Goal: Communication & Community: Participate in discussion

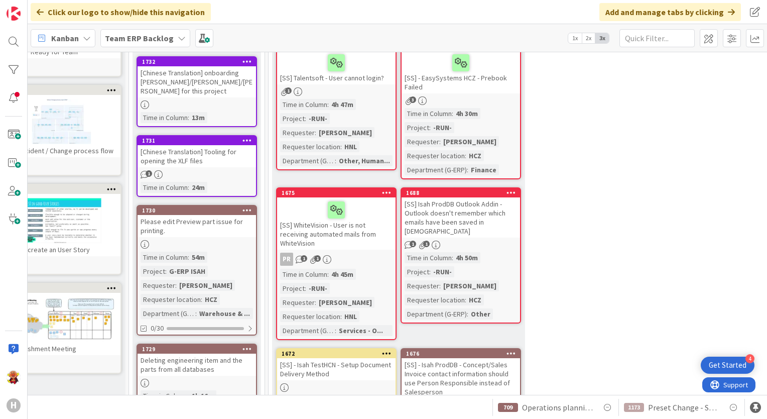
drag, startPoint x: 0, startPoint y: 0, endPoint x: 273, endPoint y: 226, distance: 354.7
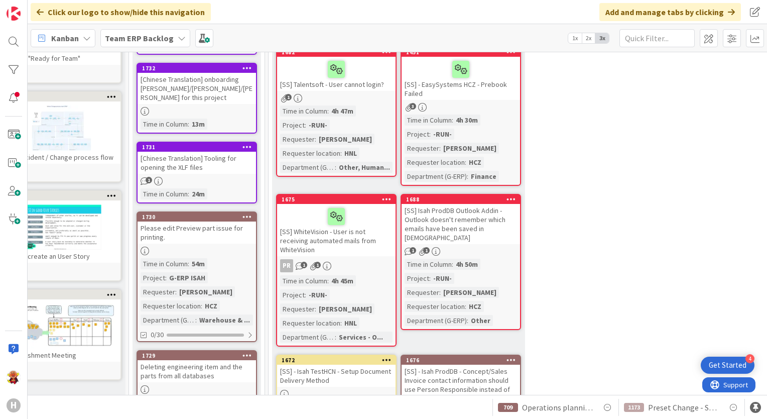
click at [129, 41] on b "Team ERP Backlog" at bounding box center [139, 38] width 69 height 10
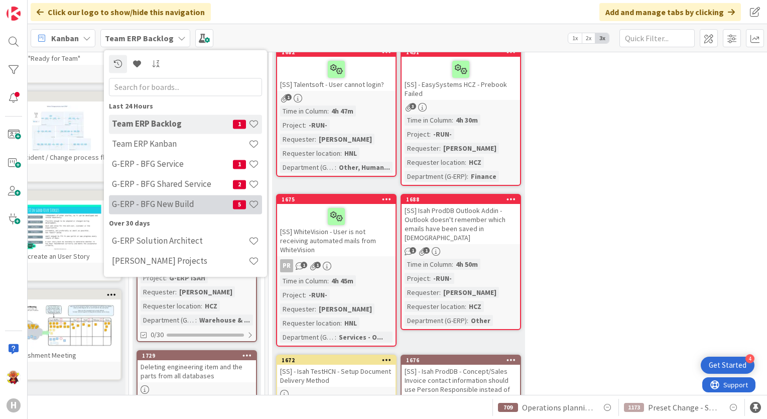
click at [186, 207] on h4 "G-ERP - BFG New Build" at bounding box center [172, 204] width 121 height 10
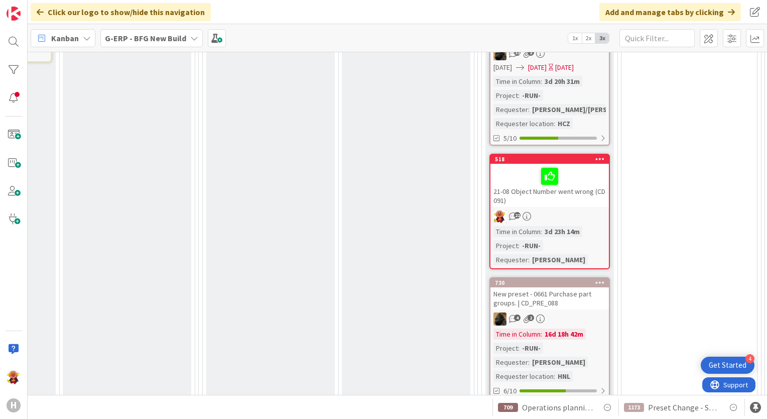
scroll to position [733, 997]
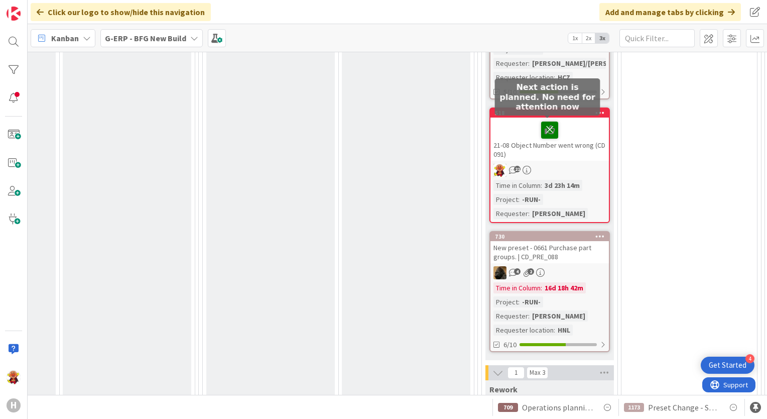
click at [546, 126] on icon at bounding box center [549, 129] width 17 height 16
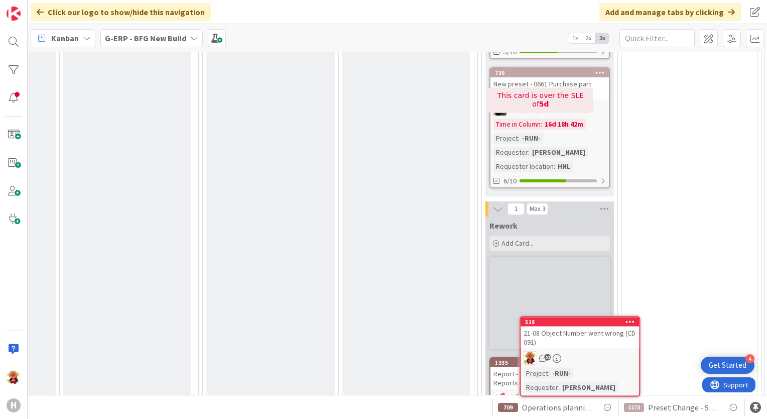
scroll to position [829, 997]
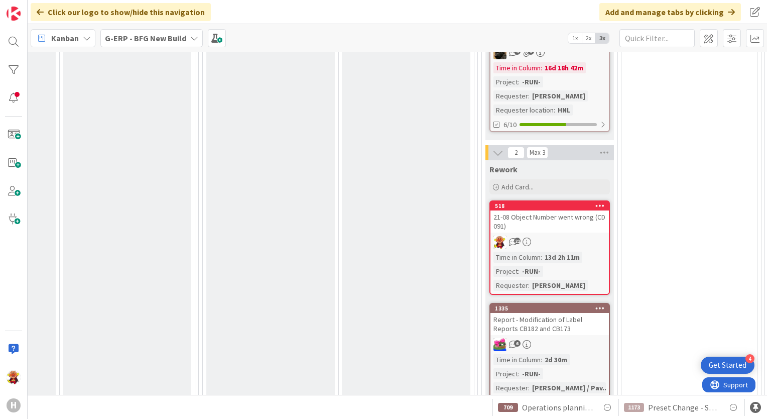
click at [558, 215] on div "21-08 Object Number went wrong (CD 091)" at bounding box center [549, 221] width 118 height 22
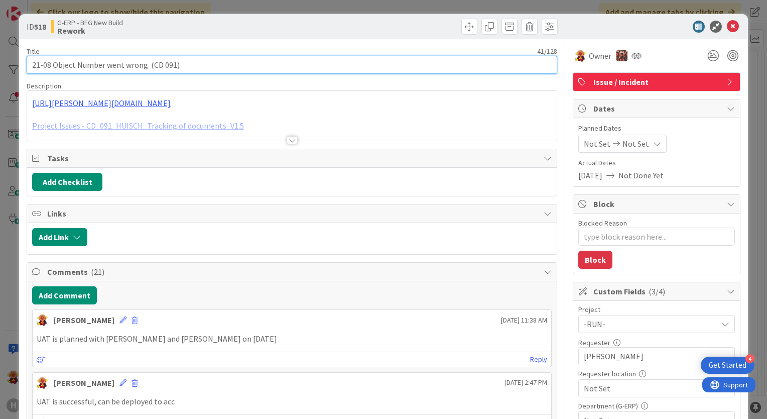
type textarea "x"
drag, startPoint x: 51, startPoint y: 65, endPoint x: 26, endPoint y: 61, distance: 25.8
type input "Object Number went wrong (CD 091)"
type textarea "x"
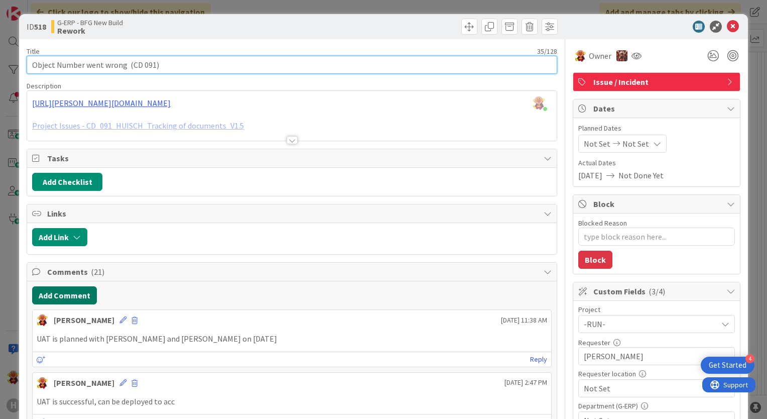
type input "Object Number went wrong (CD 091)"
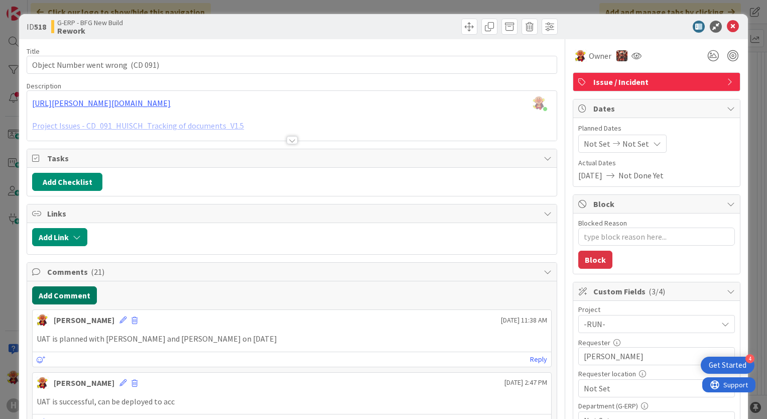
click at [68, 298] on button "Add Comment" at bounding box center [64, 295] width 65 height 18
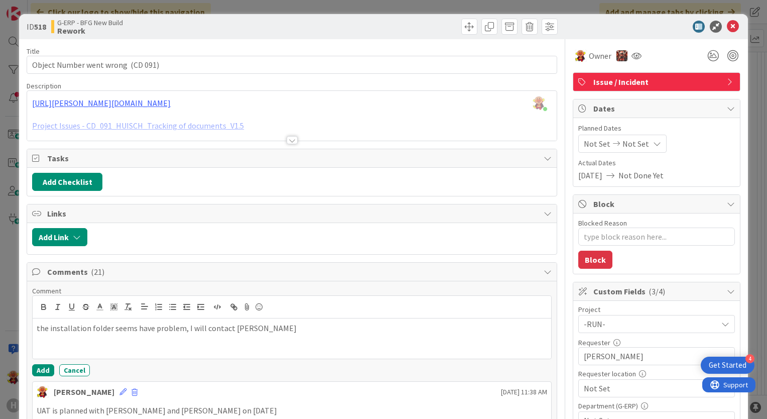
click at [176, 324] on p "the installation folder seems have problem, I will contact [PERSON_NAME]" at bounding box center [292, 328] width 511 height 12
click at [250, 327] on p "the installation folder seems have problems, I will contact [PERSON_NAME]" at bounding box center [292, 328] width 511 height 12
click at [184, 325] on p "the installation folder seems have problems, I will contact [PERSON_NAME]" at bounding box center [292, 328] width 511 height 12
click at [46, 368] on button "Add" at bounding box center [43, 370] width 22 height 12
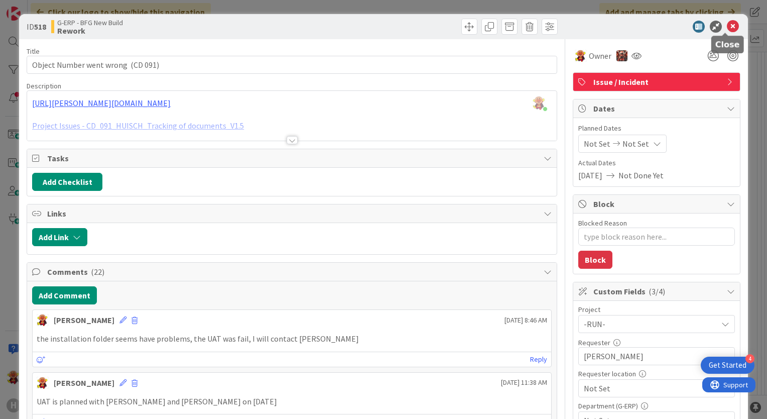
click at [727, 24] on icon at bounding box center [733, 27] width 12 height 12
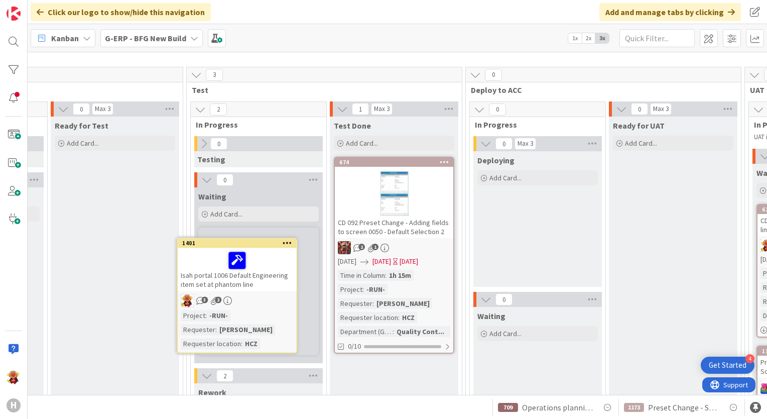
scroll to position [86, 730]
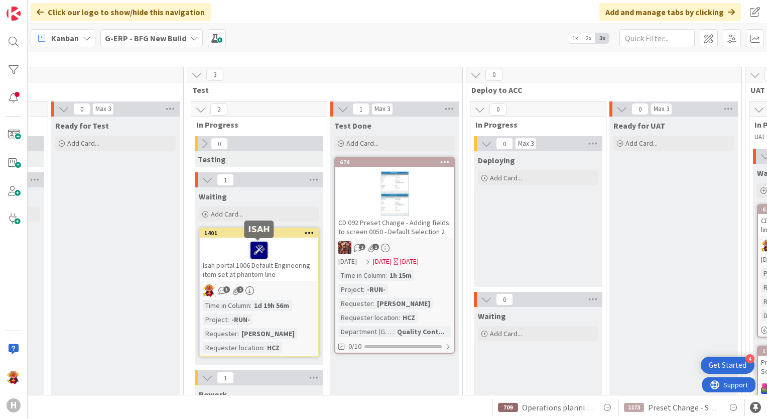
click at [257, 252] on icon at bounding box center [258, 249] width 17 height 16
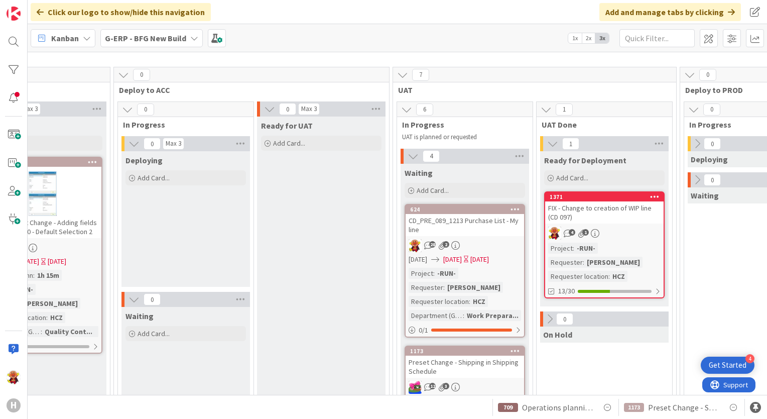
scroll to position [137, 1082]
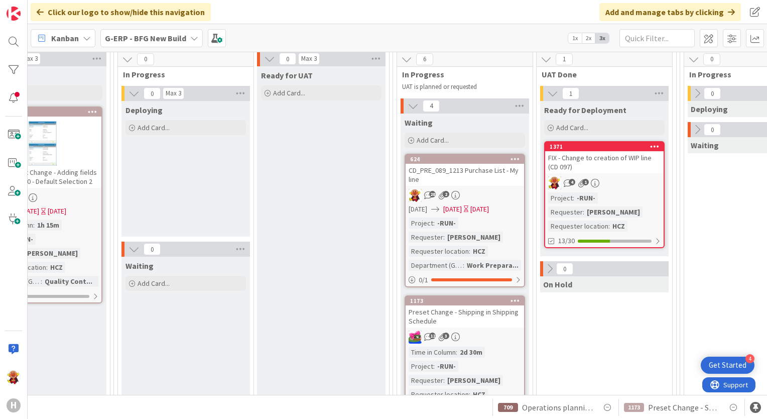
click at [494, 180] on div "CD_PRE_089_1213 Purchase List - My line" at bounding box center [465, 175] width 118 height 22
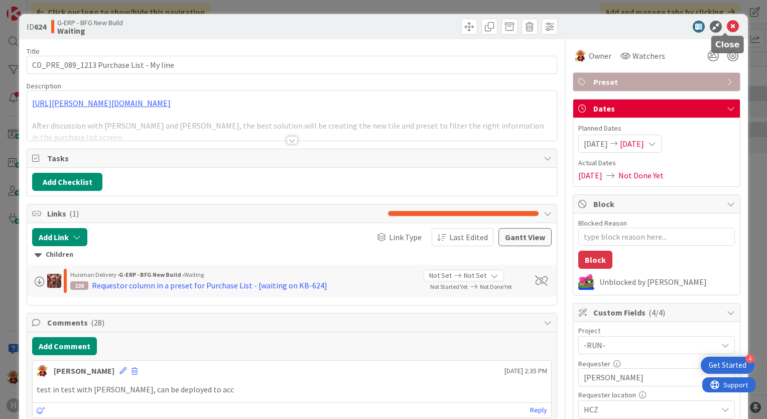
click at [727, 31] on icon at bounding box center [733, 27] width 12 height 12
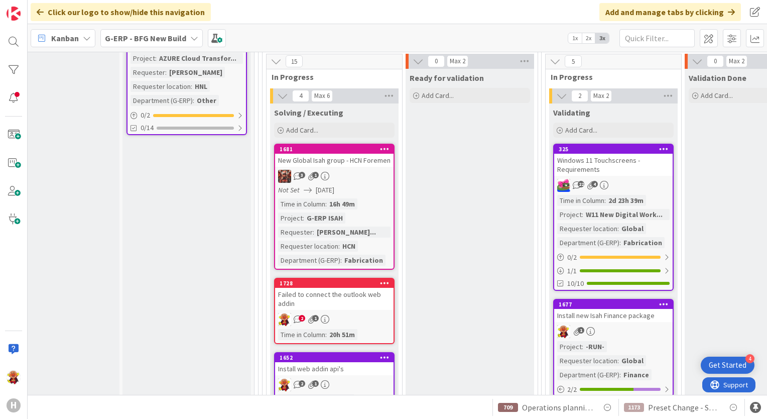
scroll to position [1241, 40]
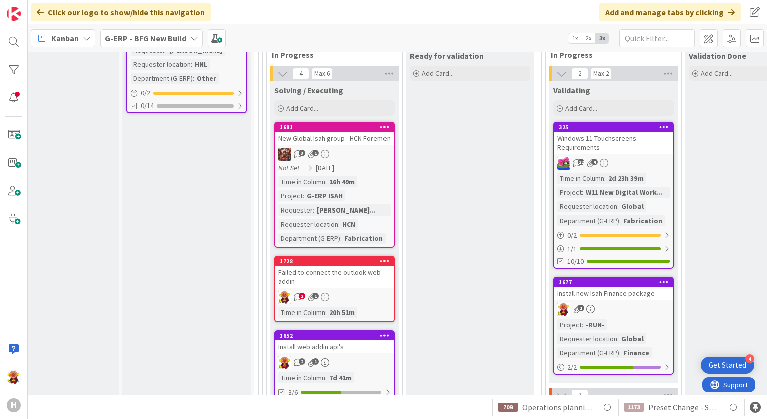
click at [355, 278] on div "Failed to connect the outlook web addin" at bounding box center [334, 277] width 118 height 22
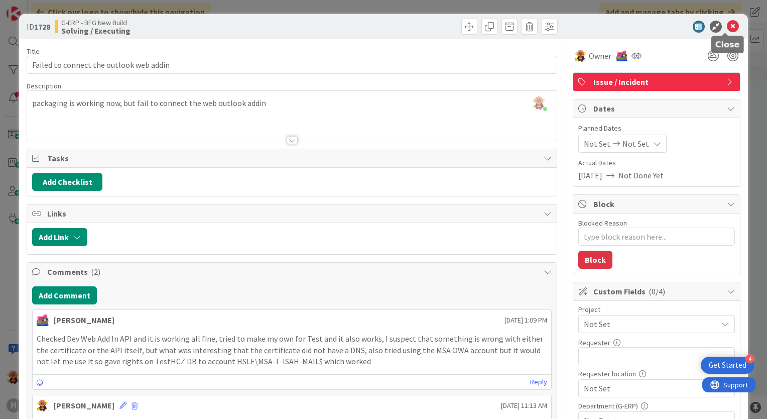
click at [727, 28] on icon at bounding box center [733, 27] width 12 height 12
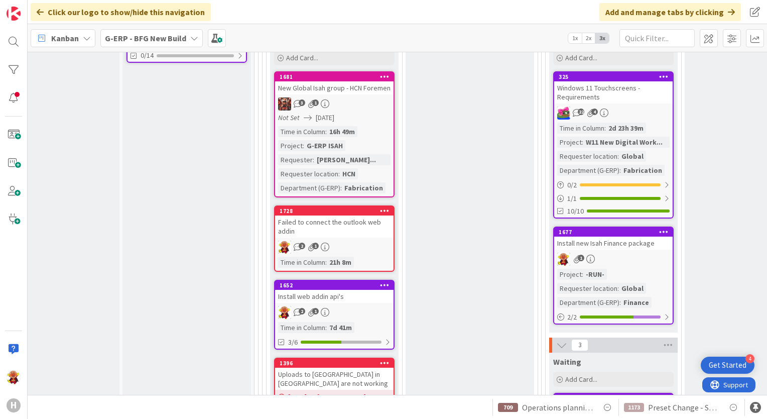
click at [391, 310] on div "2 1" at bounding box center [334, 312] width 118 height 13
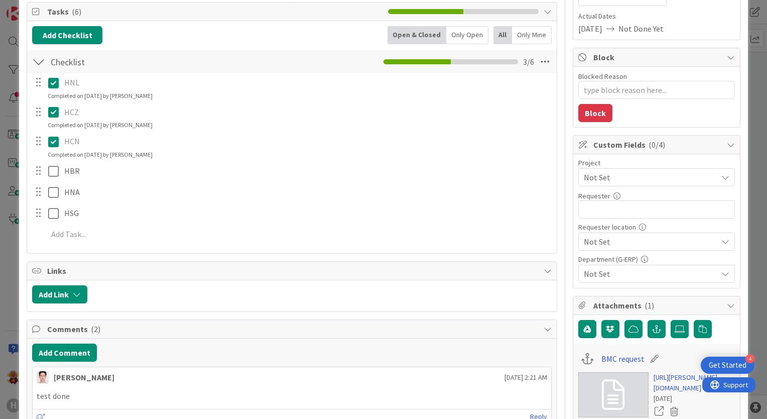
scroll to position [201, 0]
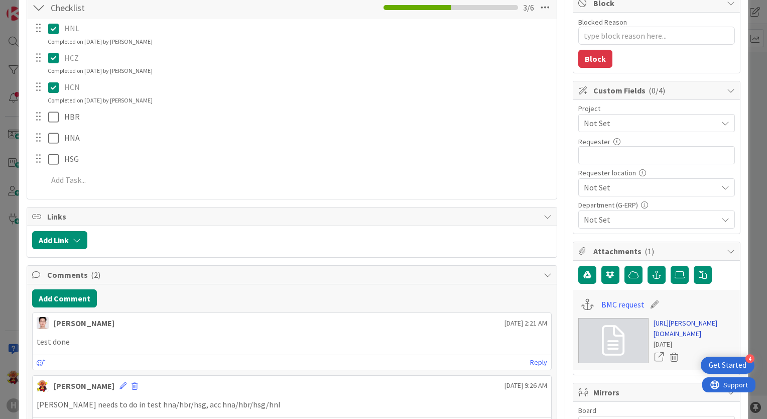
click at [667, 333] on link "[URL][PERSON_NAME][DOMAIN_NAME]" at bounding box center [694, 328] width 81 height 21
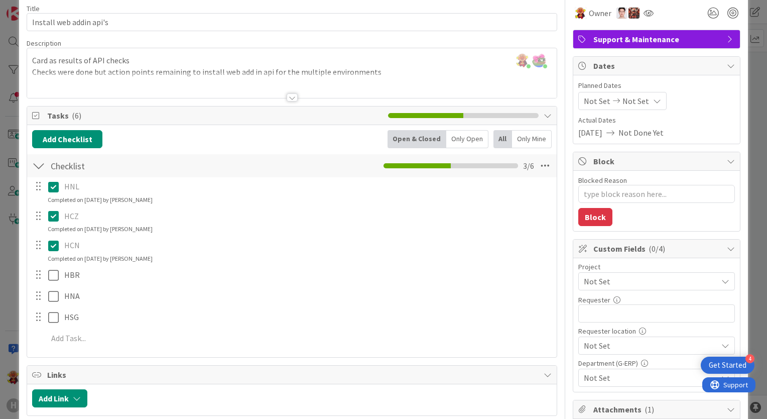
scroll to position [0, 0]
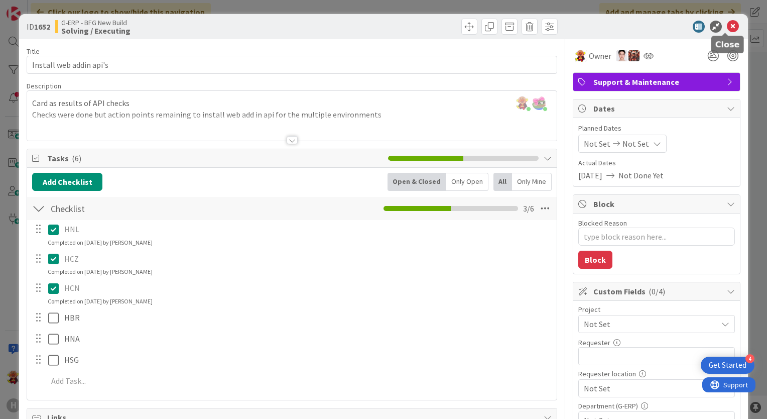
click at [729, 24] on icon at bounding box center [733, 27] width 12 height 12
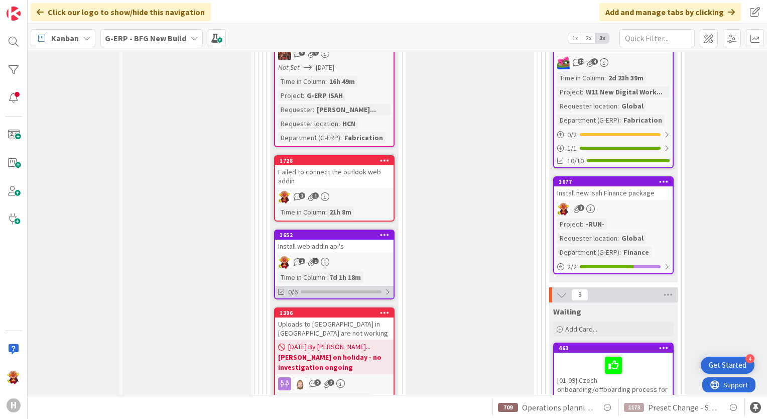
scroll to position [1341, 40]
click at [339, 176] on div "Failed to connect the outlook web addin" at bounding box center [334, 176] width 118 height 22
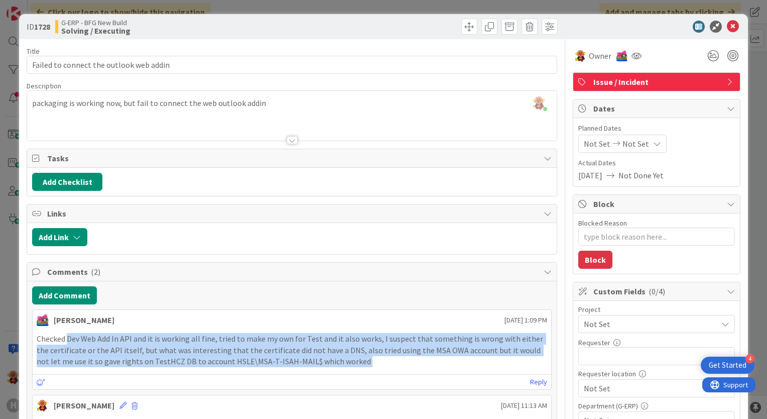
drag, startPoint x: 66, startPoint y: 336, endPoint x: 376, endPoint y: 375, distance: 312.8
click at [377, 375] on div "[PERSON_NAME] [DATE] 1:09 PM Checked Dev Web Add In API and it is working all f…" at bounding box center [292, 349] width 520 height 80
drag, startPoint x: 376, startPoint y: 375, endPoint x: 368, endPoint y: 374, distance: 8.2
click at [368, 374] on div "Reply" at bounding box center [292, 381] width 519 height 15
click at [349, 369] on div "[PERSON_NAME] [DATE] 1:09 PM Checked Dev Web Add In API and it is working all f…" at bounding box center [292, 349] width 520 height 80
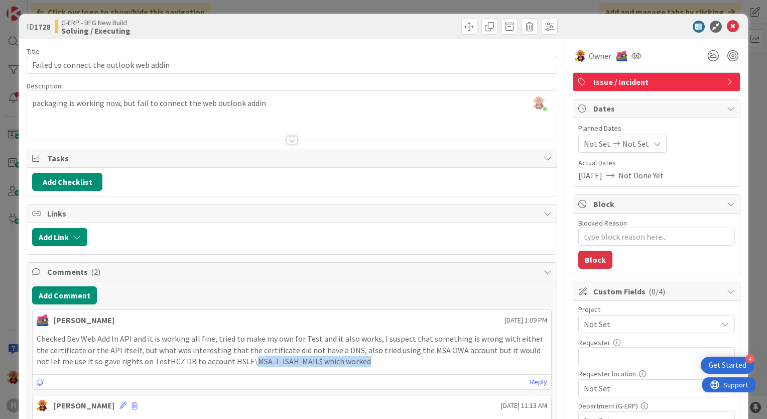
drag, startPoint x: 339, startPoint y: 367, endPoint x: 226, endPoint y: 358, distance: 113.8
click at [226, 358] on div "Checked Dev Web Add In API and it is working all fine, tried to make my own for…" at bounding box center [292, 350] width 519 height 42
click at [225, 358] on p "Checked Dev Web Add In API and it is working all fine, tried to make my own for…" at bounding box center [292, 350] width 511 height 34
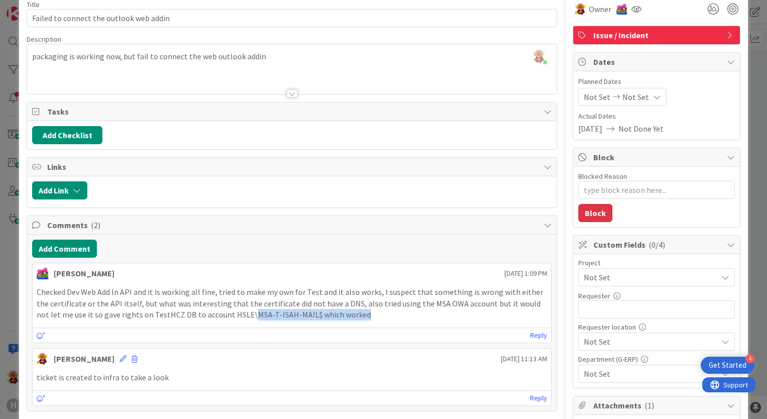
scroll to position [100, 0]
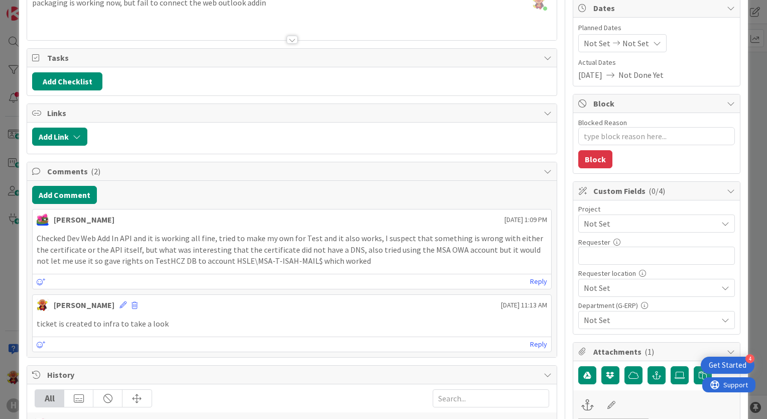
click at [230, 241] on p "Checked Dev Web Add In API and it is working all fine, tried to make my own for…" at bounding box center [292, 249] width 511 height 34
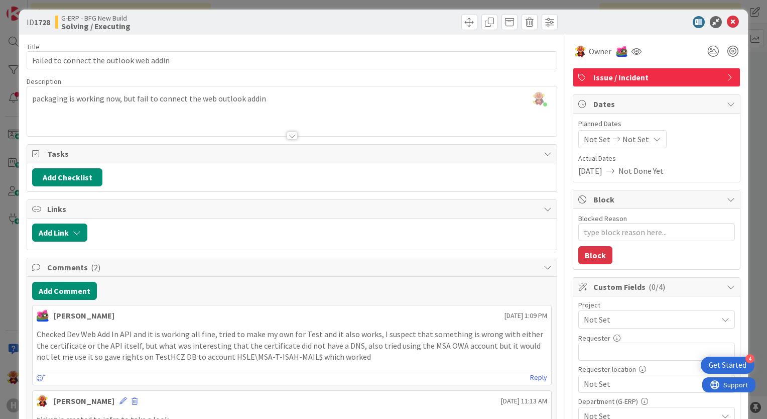
scroll to position [0, 0]
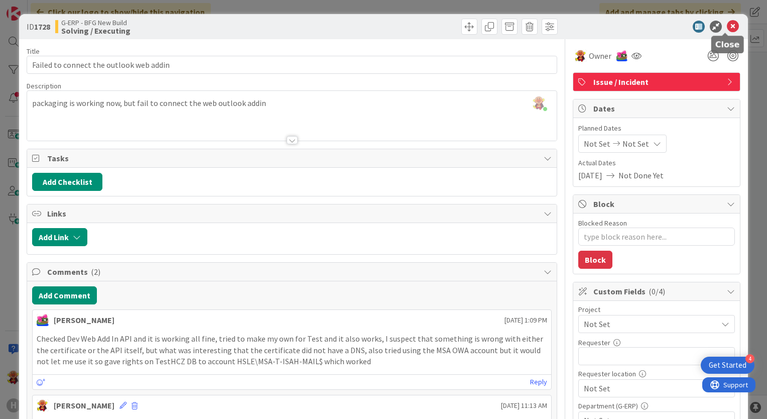
click at [727, 30] on icon at bounding box center [733, 27] width 12 height 12
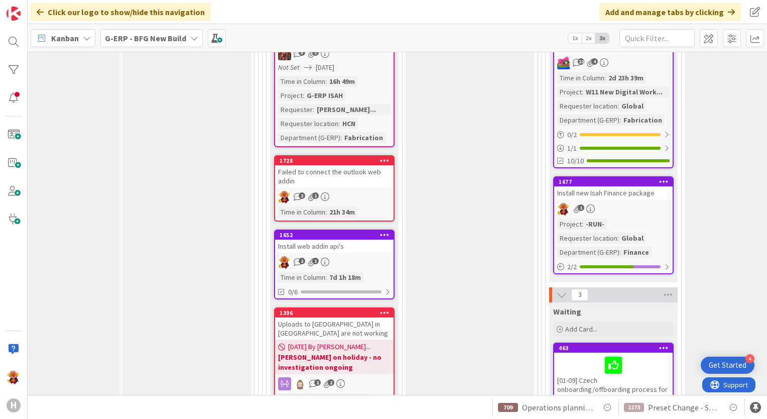
click at [380, 256] on div "2 1" at bounding box center [334, 262] width 118 height 13
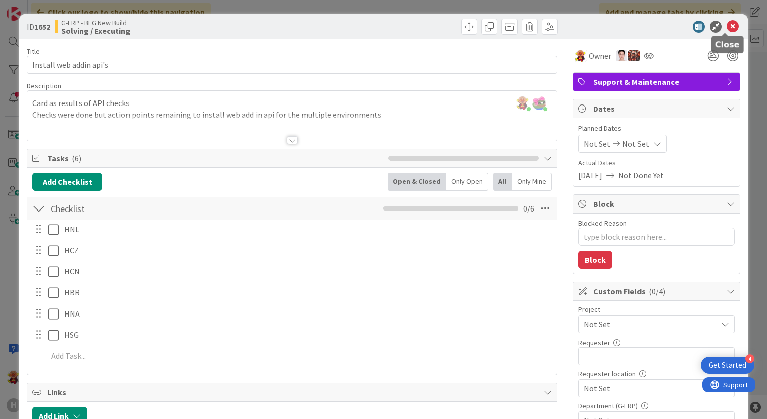
click at [727, 22] on icon at bounding box center [733, 27] width 12 height 12
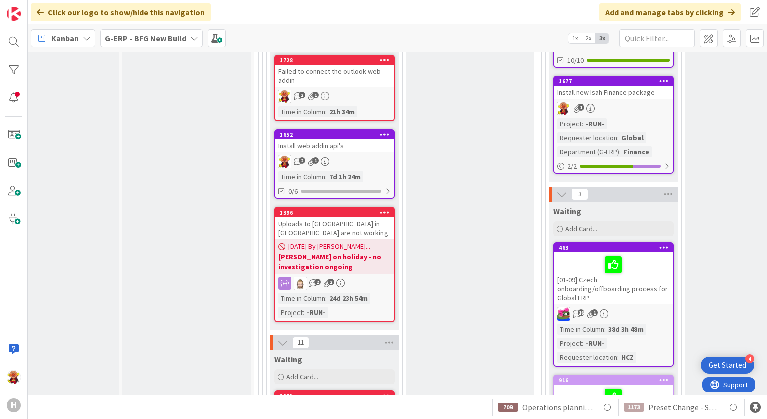
click at [621, 102] on div "1" at bounding box center [613, 108] width 118 height 13
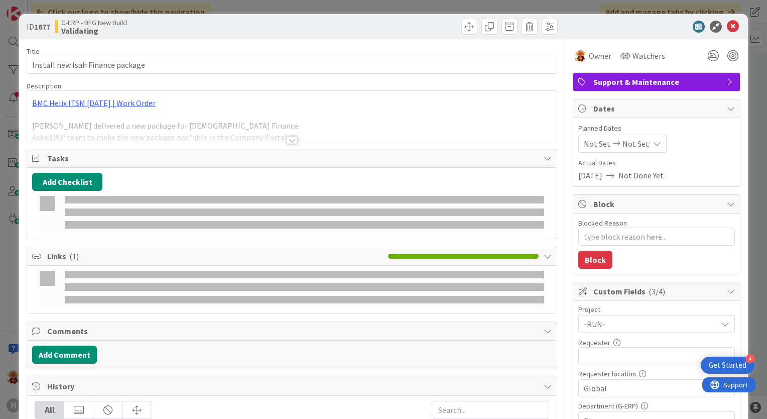
type textarea "x"
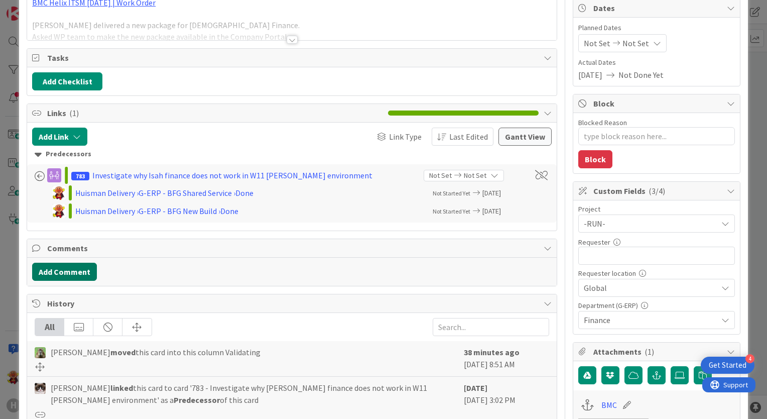
click at [77, 275] on button "Add Comment" at bounding box center [64, 272] width 65 height 18
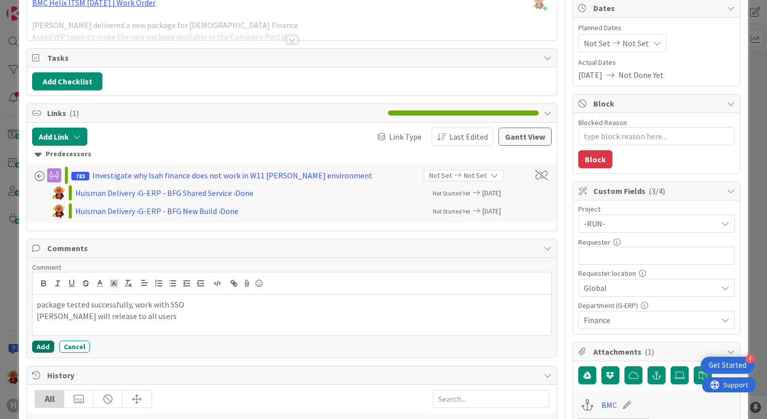
click at [44, 349] on button "Add" at bounding box center [43, 346] width 22 height 12
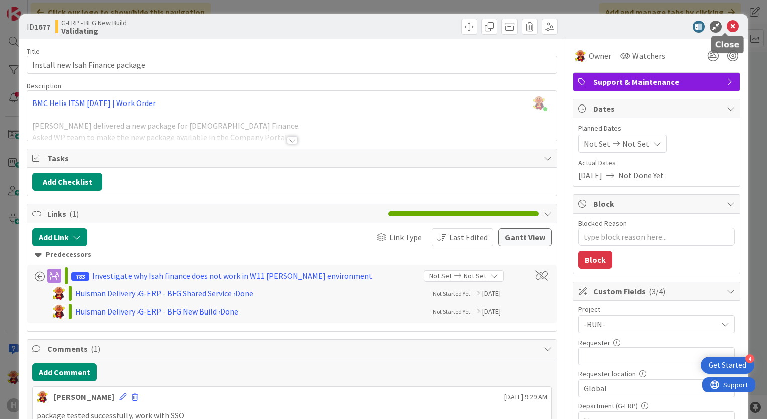
click at [729, 29] on icon at bounding box center [733, 27] width 12 height 12
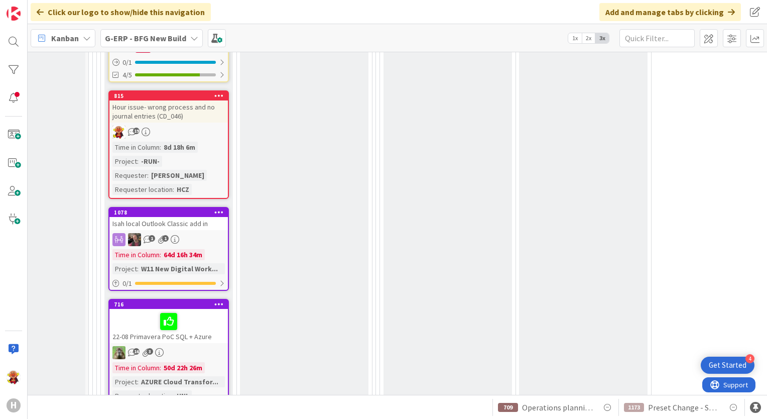
scroll to position [2349, 206]
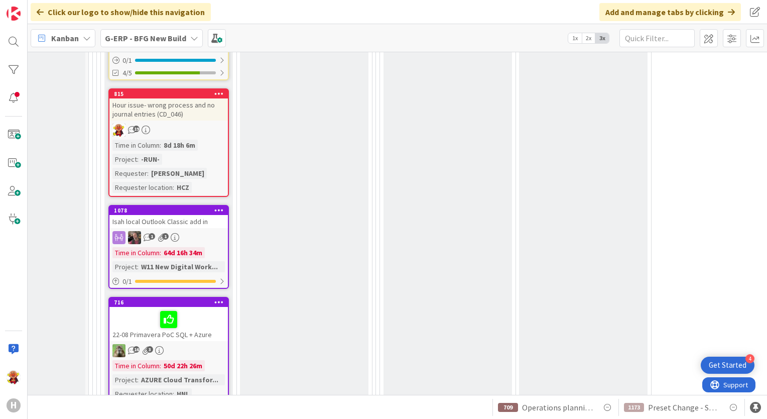
click at [198, 98] on div "Hour issue- wrong process and no journal entries (CD_046)" at bounding box center [168, 109] width 118 height 22
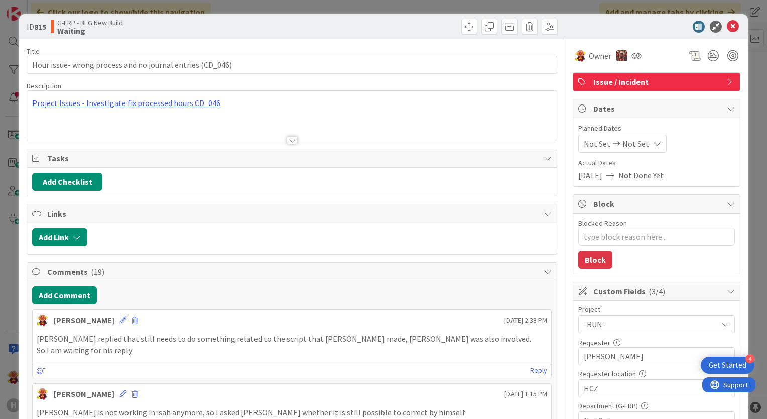
type textarea "x"
click at [78, 297] on button "Add Comment" at bounding box center [64, 295] width 65 height 18
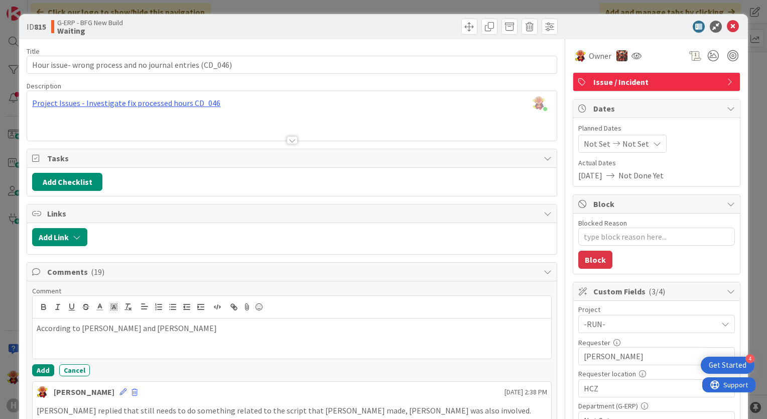
click at [176, 334] on div "According to [PERSON_NAME] and [PERSON_NAME]" at bounding box center [292, 338] width 519 height 40
click at [50, 372] on button "Add" at bounding box center [43, 370] width 22 height 12
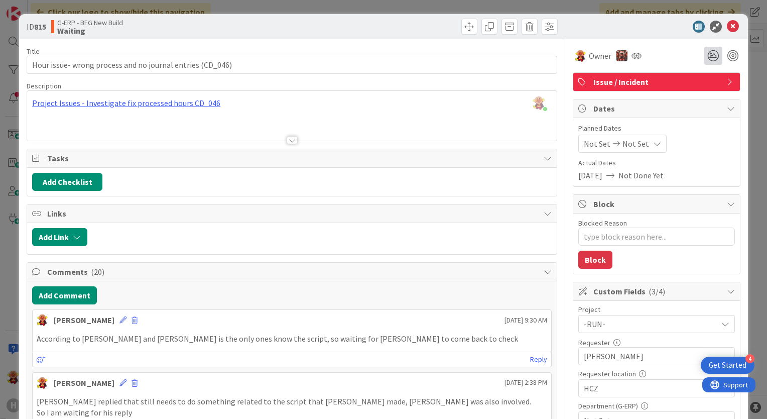
click at [707, 54] on icon at bounding box center [713, 56] width 18 height 18
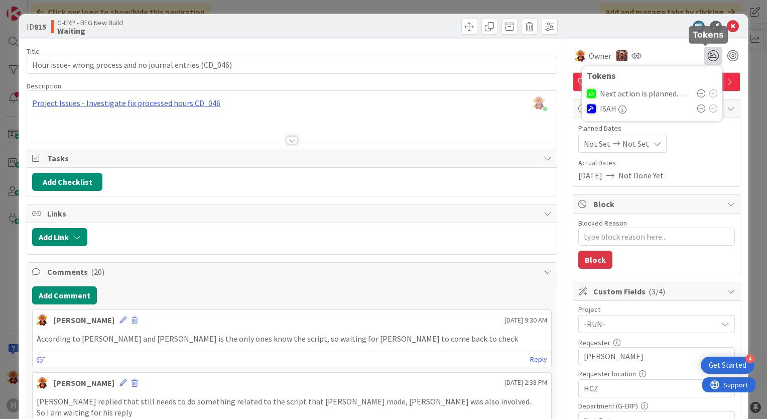
type textarea "x"
click at [697, 92] on icon at bounding box center [701, 93] width 8 height 8
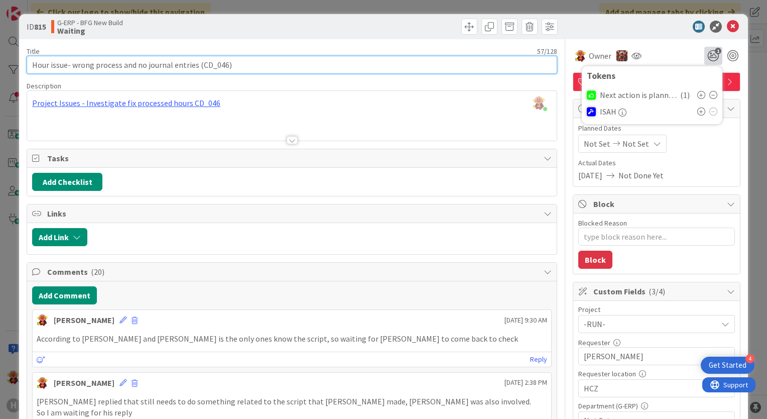
click at [30, 63] on input "Hour issue- wrong process and no journal entries (CD_046)" at bounding box center [292, 65] width 531 height 18
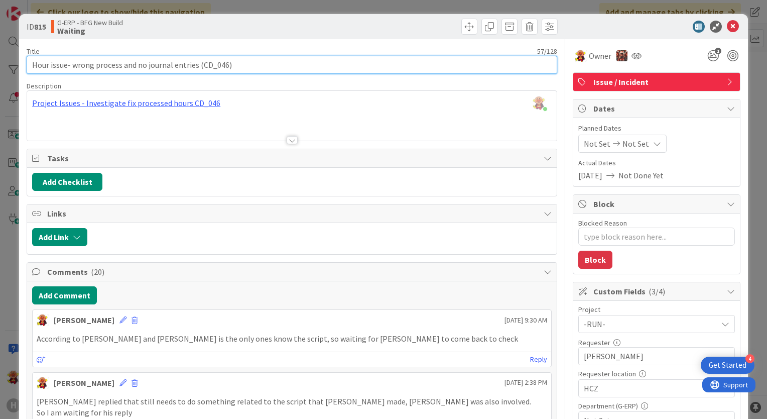
click at [34, 68] on input "Hour issue- wrong process and no journal entries (CD_046)" at bounding box center [292, 65] width 531 height 18
type input "25Hour issue- wrong process and no journal entries (CD_046)"
type textarea "x"
type input "25-08 Hour issue- wrong process and no journal entries (CD_046)"
type textarea "x"
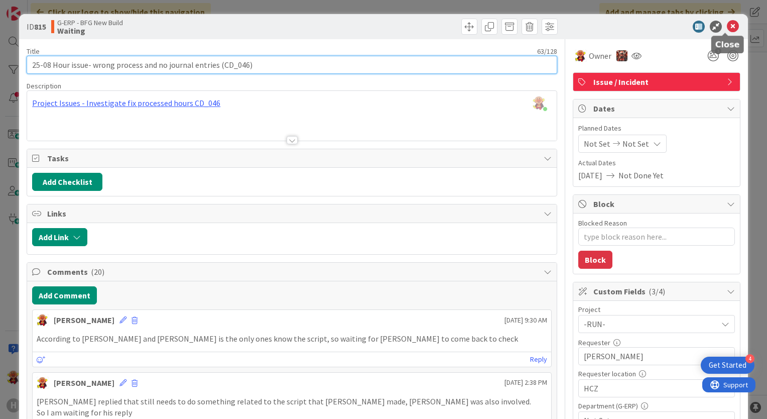
type input "25-08 Hour issue- wrong process and no journal entries (CD_046)"
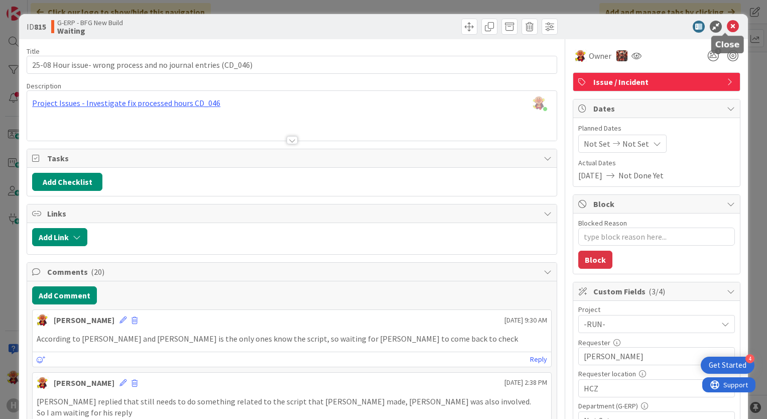
click at [727, 31] on icon at bounding box center [733, 27] width 12 height 12
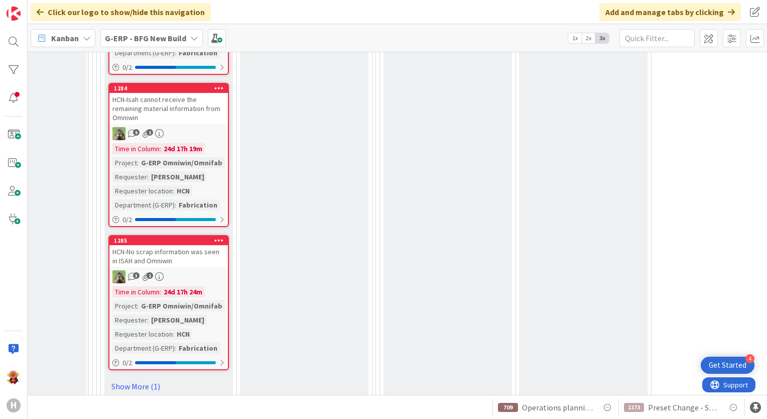
scroll to position [2938, 206]
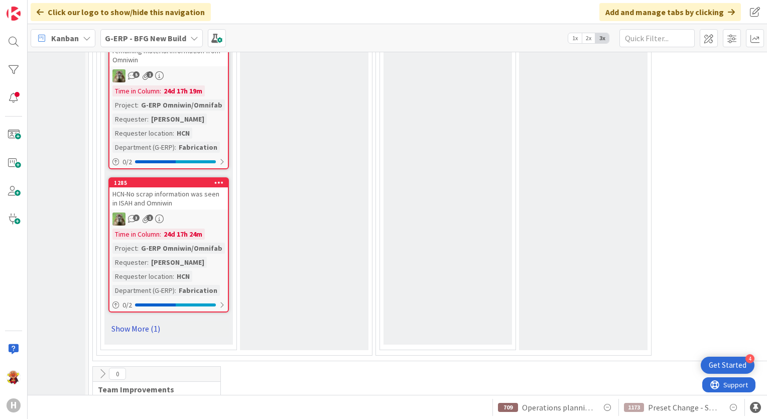
click at [156, 320] on link "Show More (1)" at bounding box center [168, 328] width 120 height 16
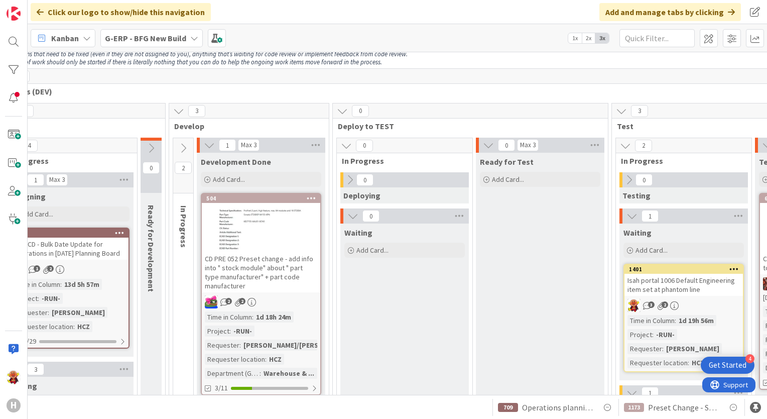
scroll to position [50, 295]
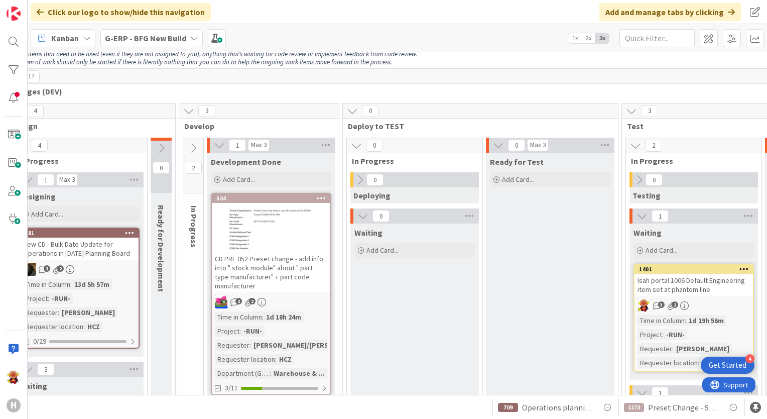
click at [331, 411] on div "1173 Preset Change - Shipping in Shipping Schedule 709 Operations planning boar…" at bounding box center [397, 407] width 739 height 24
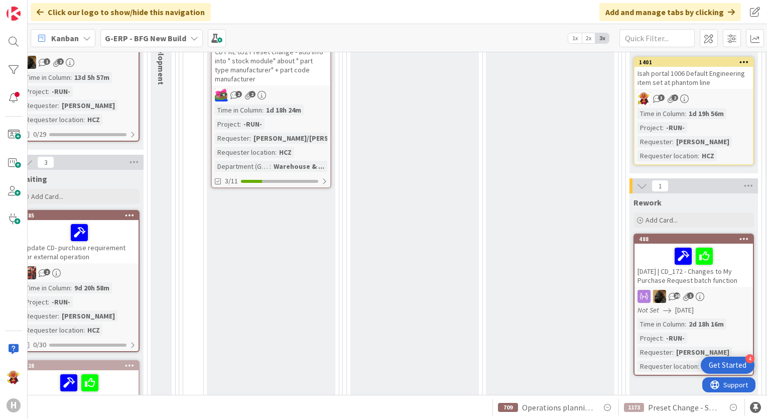
scroll to position [301, 295]
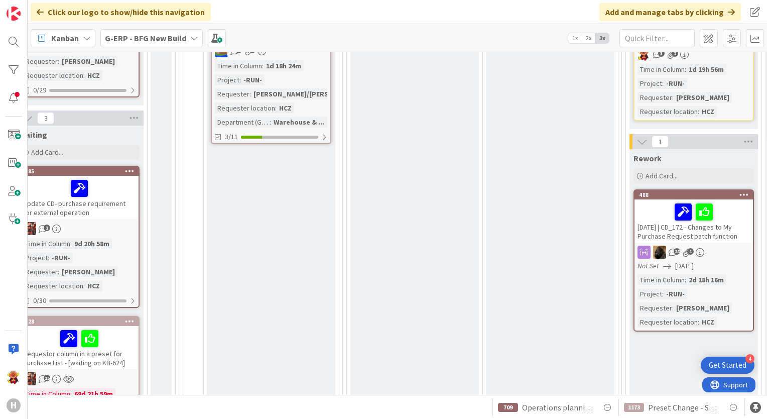
click at [241, 387] on div "4 INFO This column can be used for informational tickets that will not move acr…" at bounding box center [397, 223] width 739 height 343
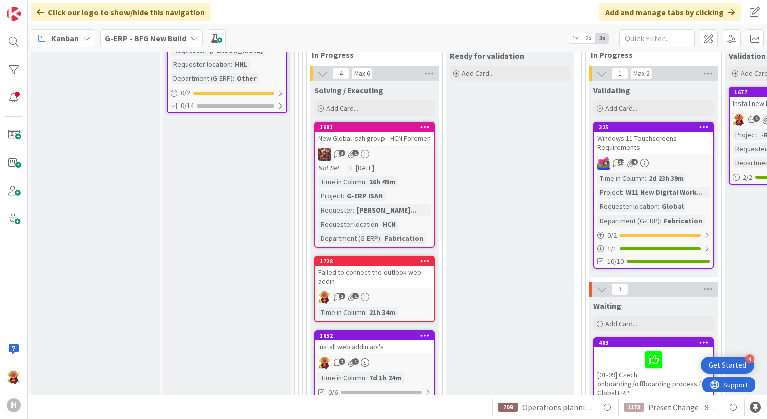
scroll to position [1223, 0]
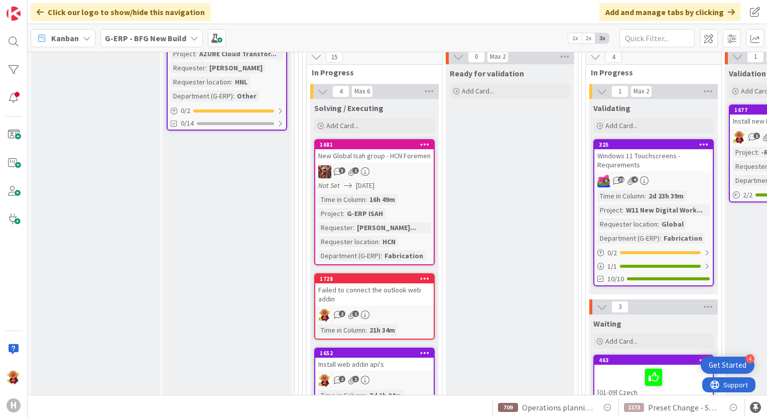
drag, startPoint x: 246, startPoint y: 396, endPoint x: 261, endPoint y: 395, distance: 14.1
click at [261, 396] on div "1173 Preset Change - Shipping in Shipping Schedule 709 Operations planning boar…" at bounding box center [397, 407] width 739 height 24
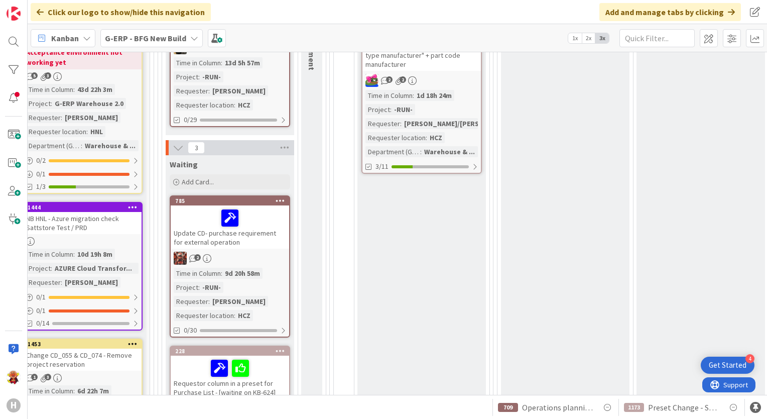
scroll to position [270, 145]
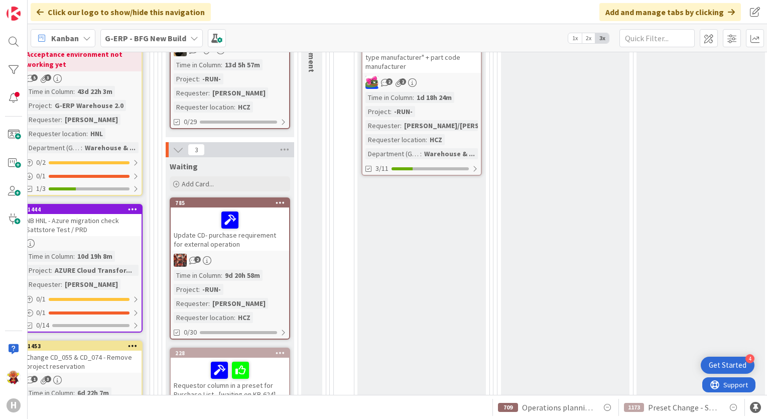
click at [257, 255] on div "2" at bounding box center [230, 260] width 118 height 13
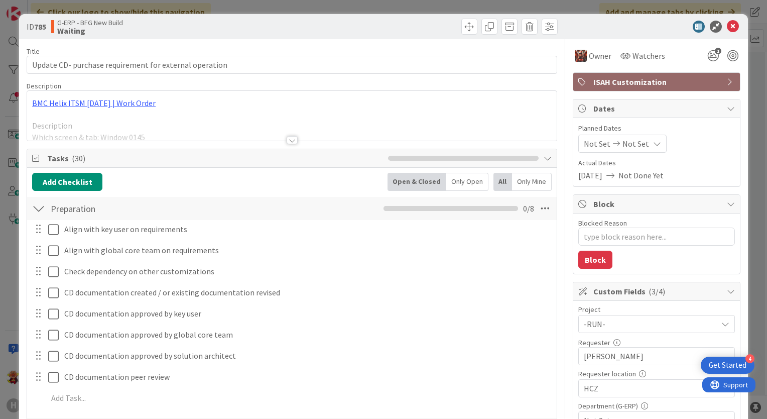
type textarea "x"
click at [289, 144] on div at bounding box center [292, 140] width 11 height 8
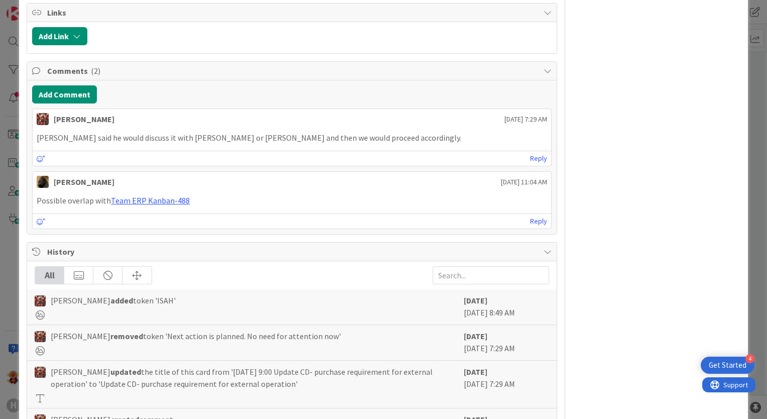
scroll to position [1424, 0]
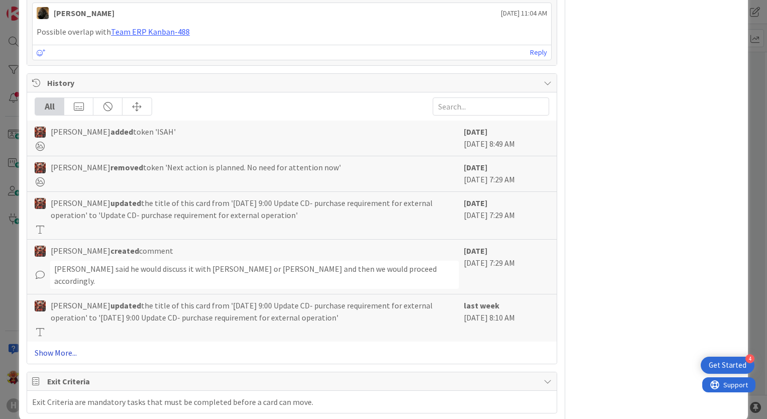
click at [70, 346] on link "Show More..." at bounding box center [292, 352] width 515 height 12
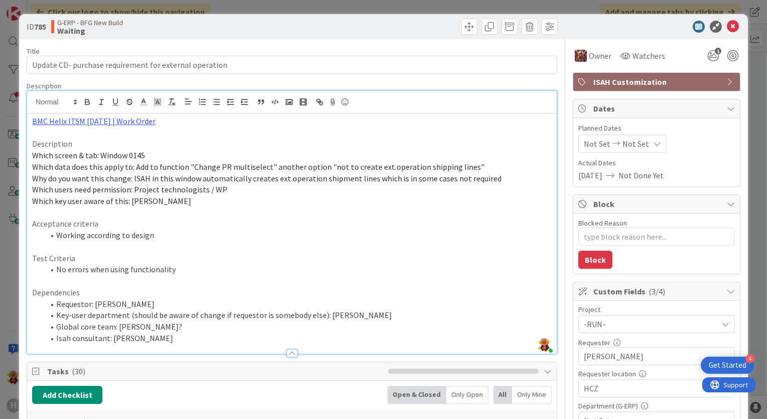
scroll to position [0, 0]
click at [727, 28] on icon at bounding box center [733, 27] width 12 height 12
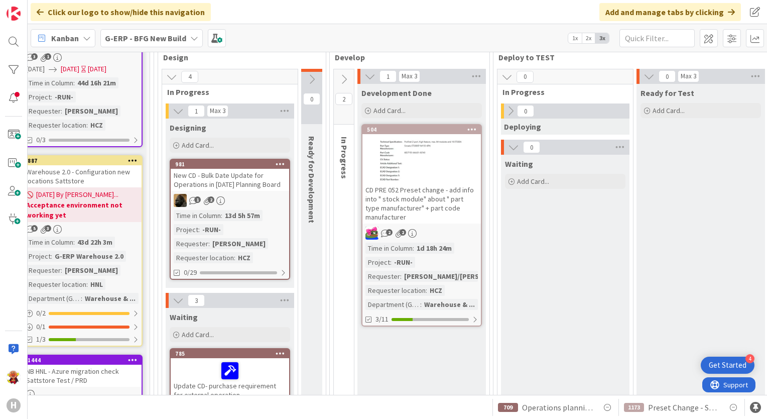
click at [342, 81] on icon at bounding box center [343, 79] width 11 height 11
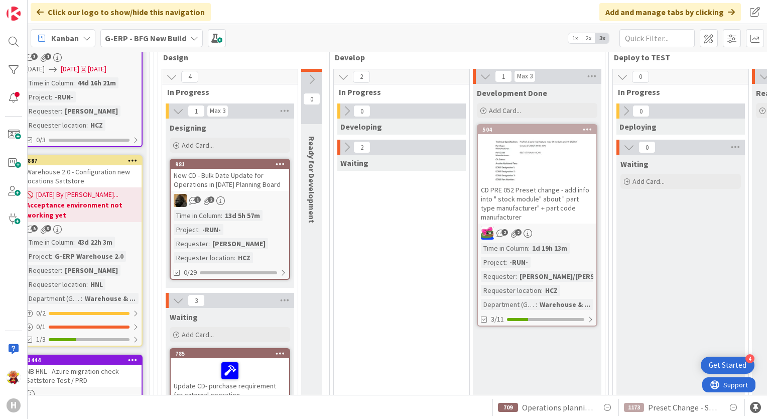
click at [346, 147] on icon at bounding box center [346, 147] width 11 height 11
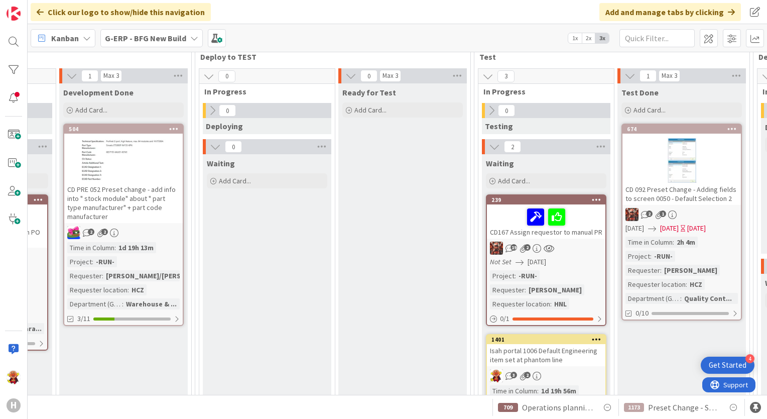
scroll to position [69, 558]
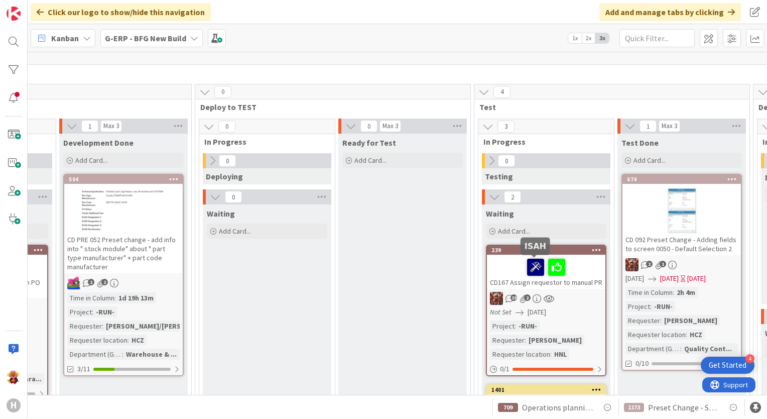
click at [540, 266] on icon at bounding box center [535, 267] width 17 height 16
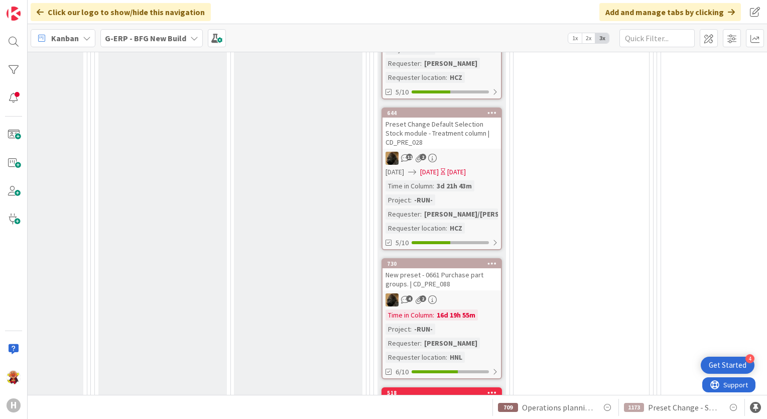
scroll to position [602, 1221]
